Goal: Transaction & Acquisition: Download file/media

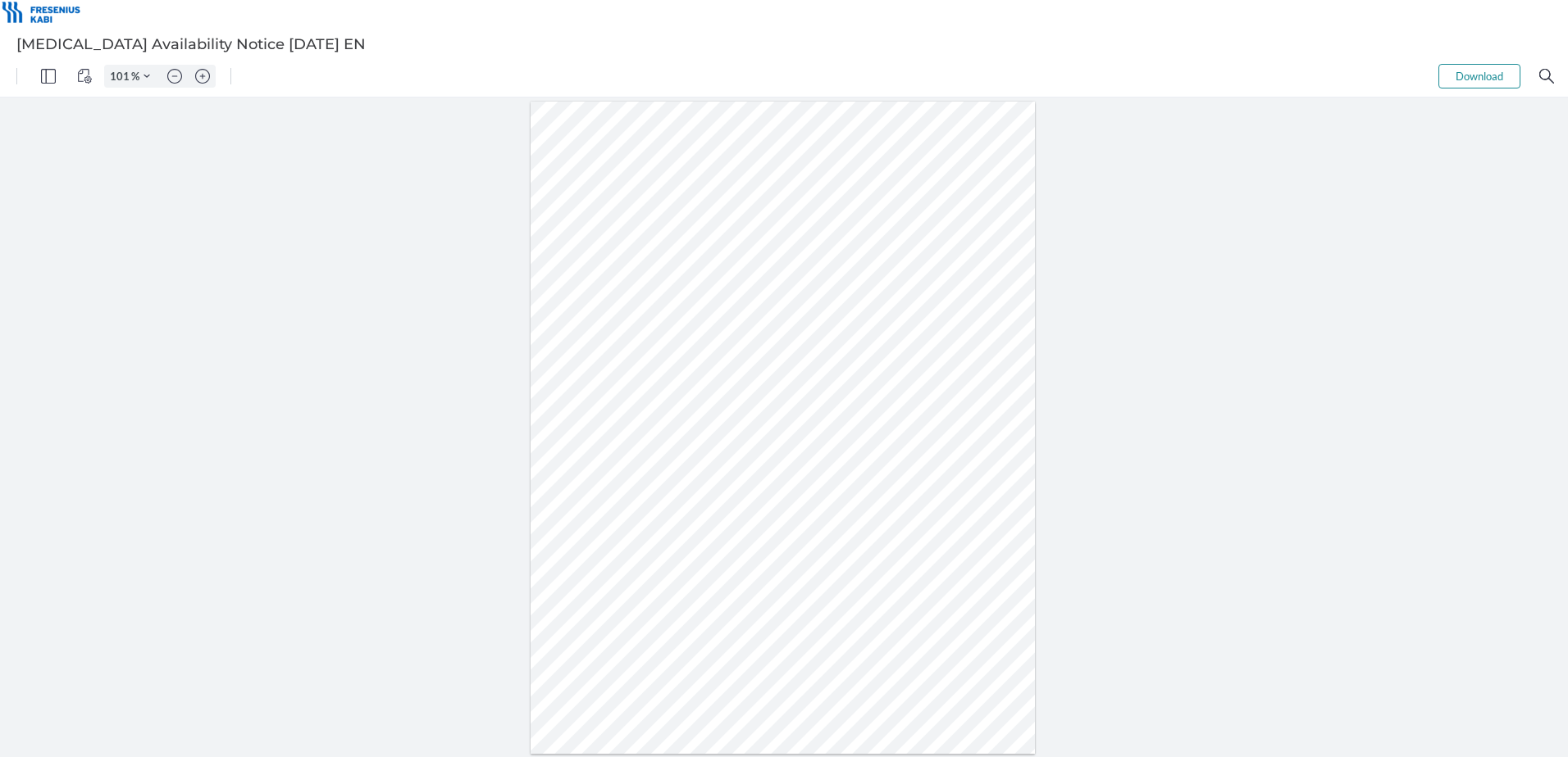
click at [782, 300] on div at bounding box center [783, 428] width 505 height 654
click at [1454, 66] on button "Download" at bounding box center [1480, 76] width 82 height 25
click at [708, 297] on div at bounding box center [783, 428] width 505 height 654
click at [1475, 74] on button "Download" at bounding box center [1480, 76] width 82 height 25
click at [1472, 76] on button "Download" at bounding box center [1480, 76] width 82 height 25
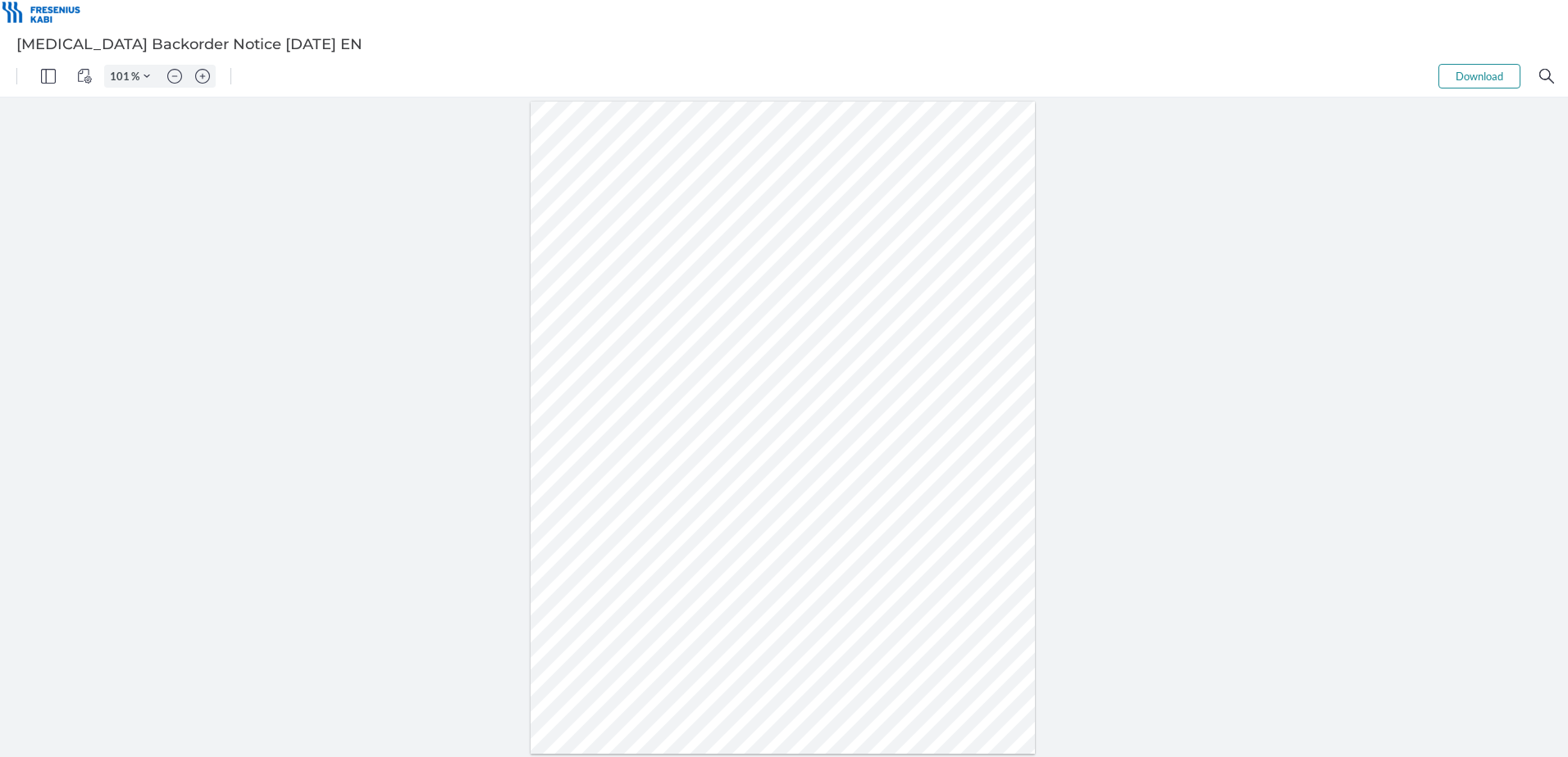
click at [878, 301] on div at bounding box center [783, 428] width 505 height 654
click at [1476, 73] on button "Download" at bounding box center [1480, 76] width 82 height 25
